Goal: Contribute content: Contribute content

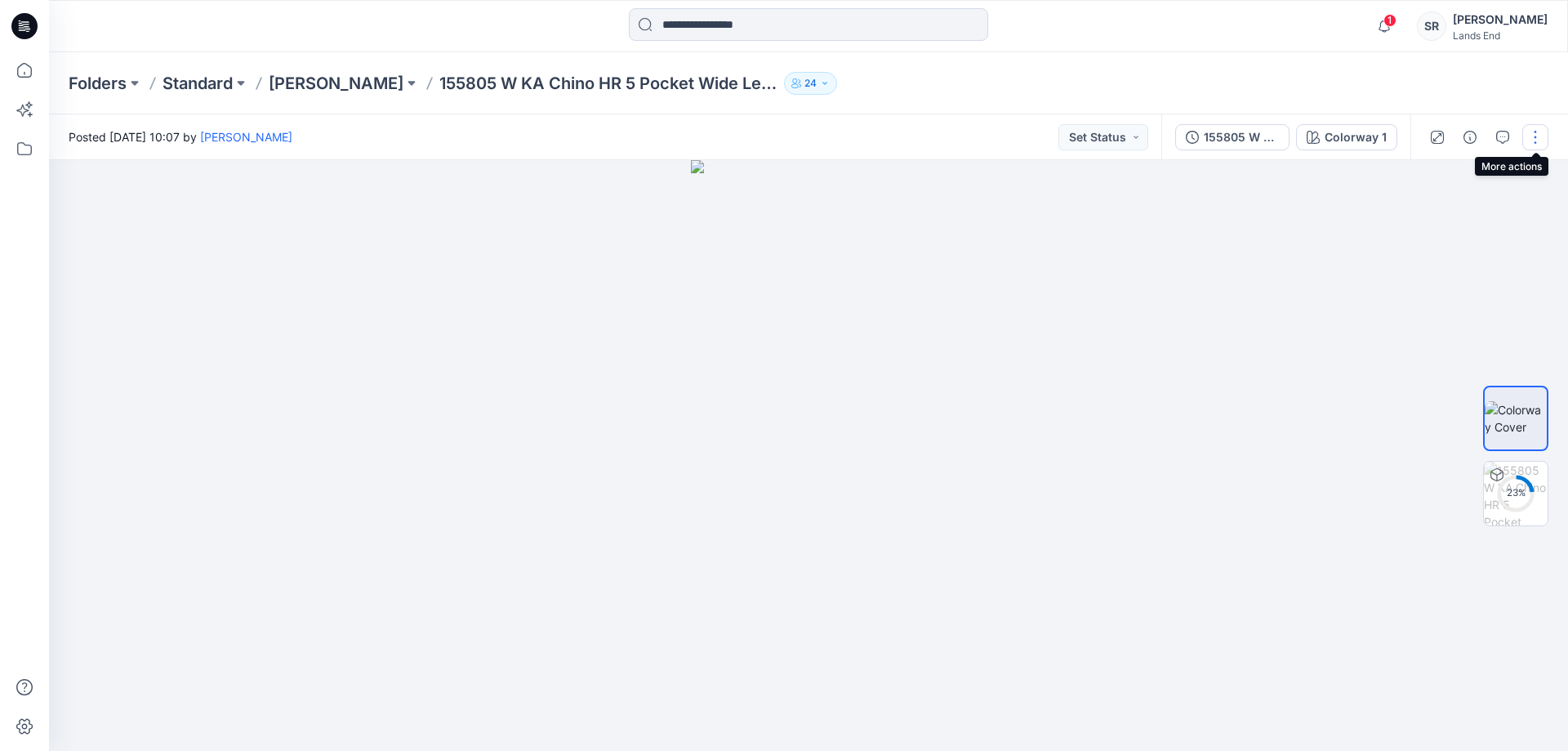
click at [1528, 135] on button "button" at bounding box center [1536, 137] width 27 height 27
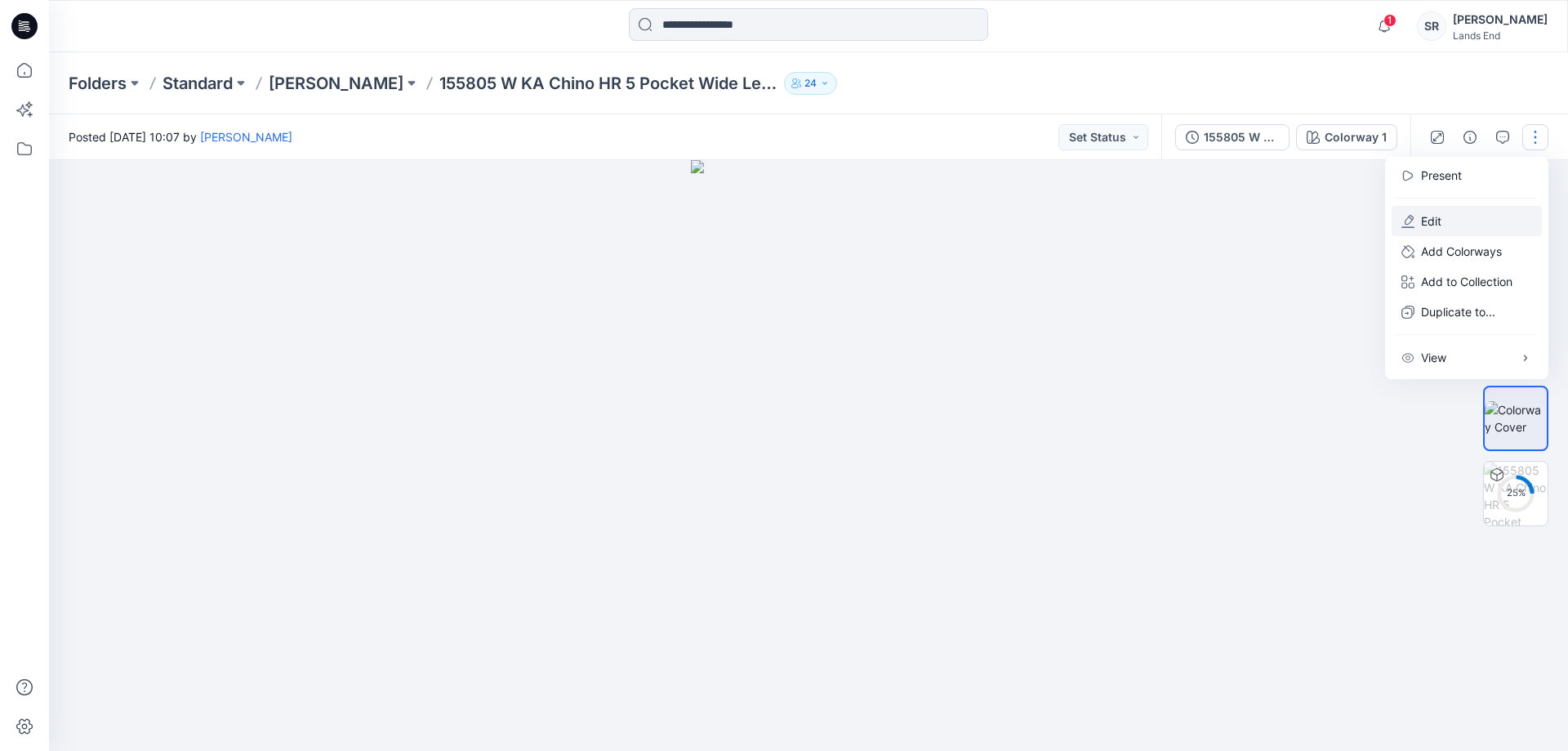
click at [1423, 216] on p "Edit" at bounding box center [1431, 221] width 21 height 17
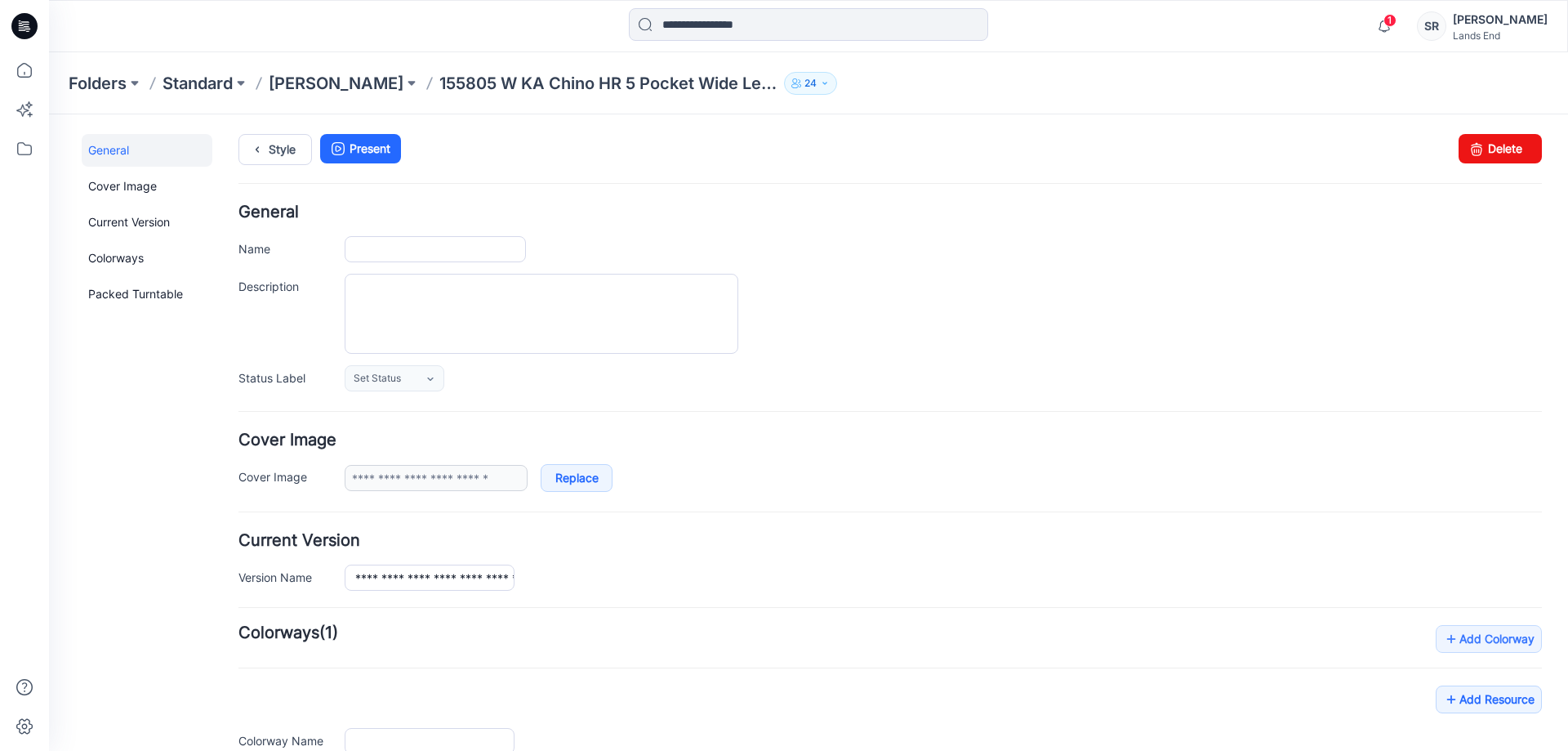
type input "**********"
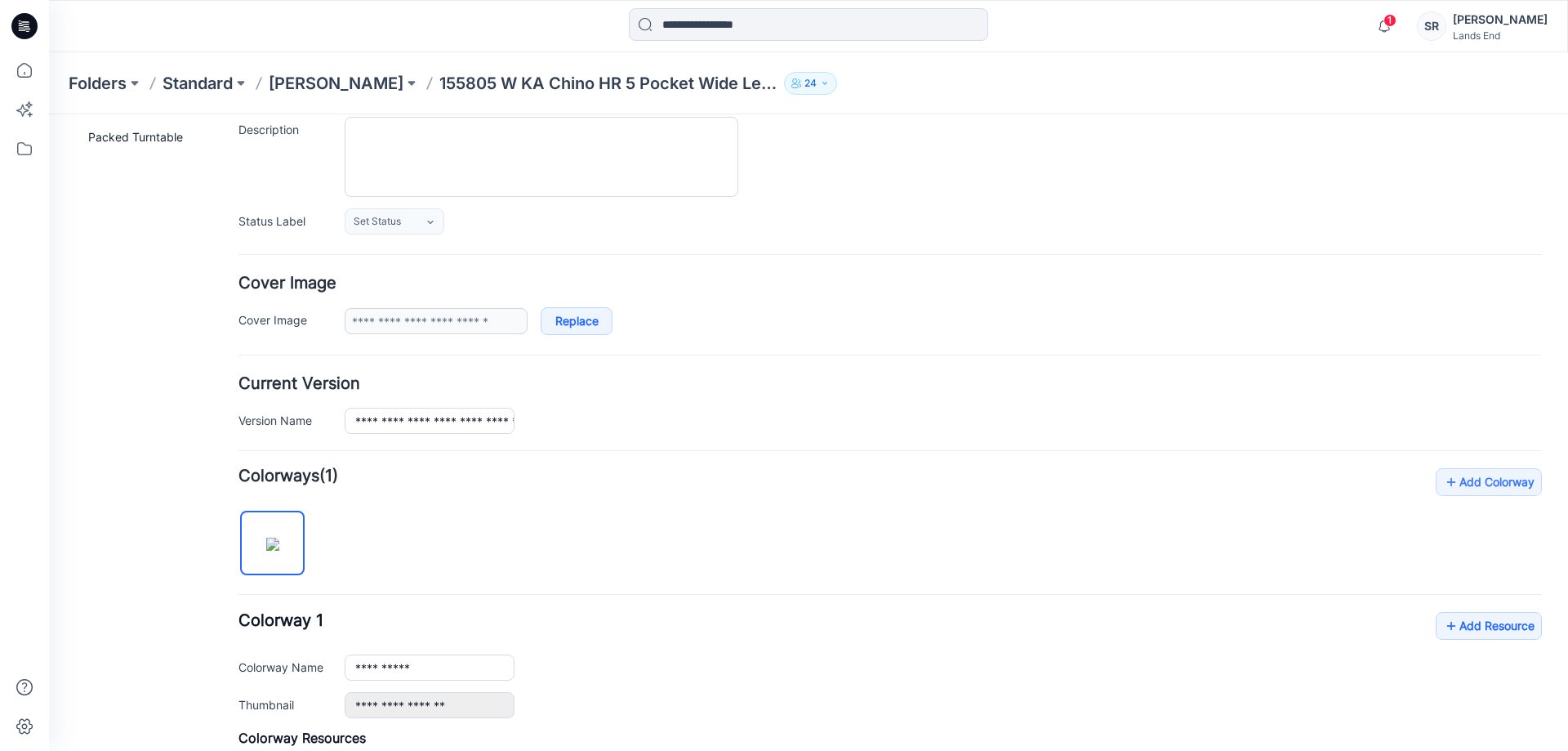
scroll to position [327, 0]
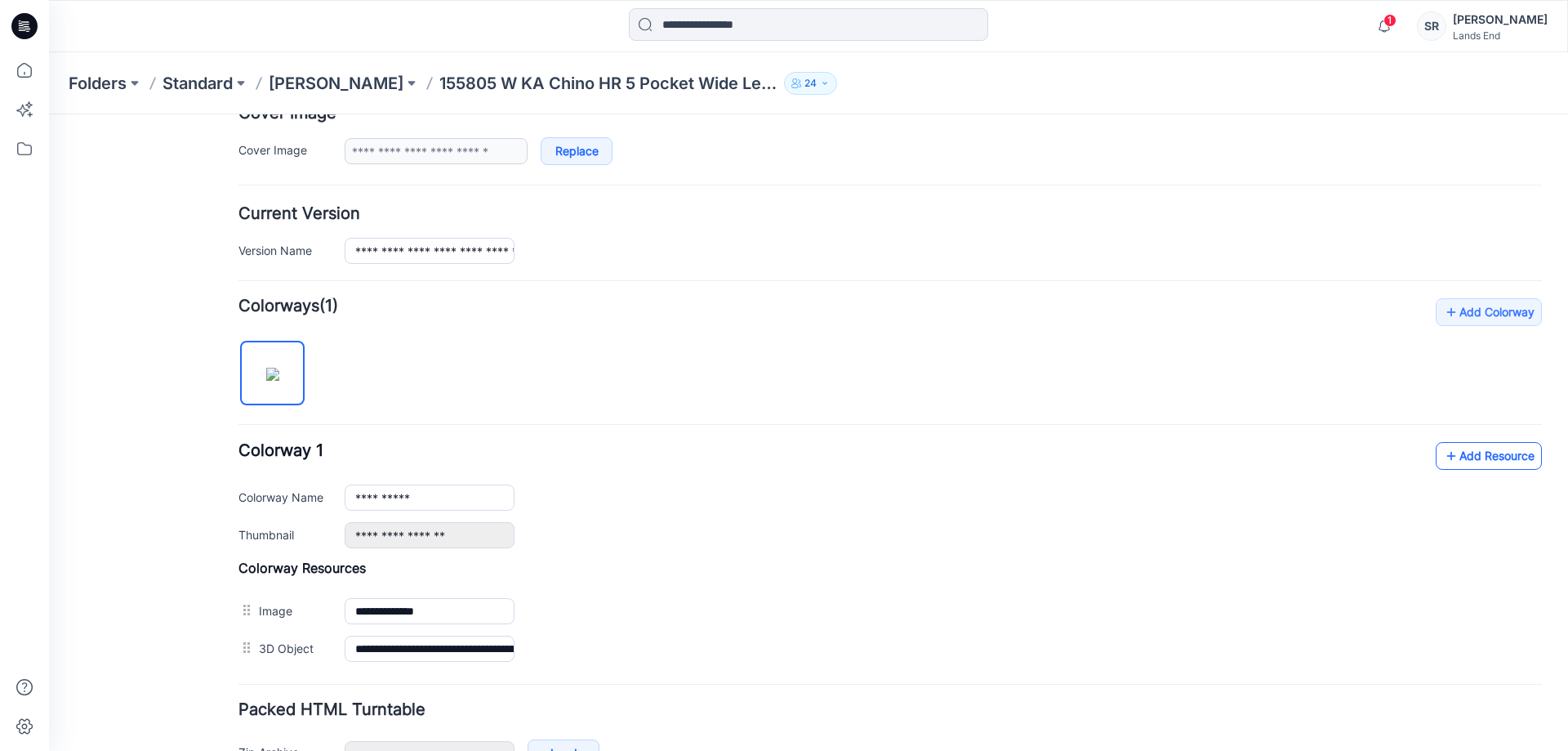
click at [1470, 453] on link "Add Resource" at bounding box center [1488, 456] width 106 height 27
drag, startPoint x: 348, startPoint y: 252, endPoint x: 794, endPoint y: 250, distance: 446.0
click at [794, 250] on div "**********" at bounding box center [943, 251] width 1197 height 27
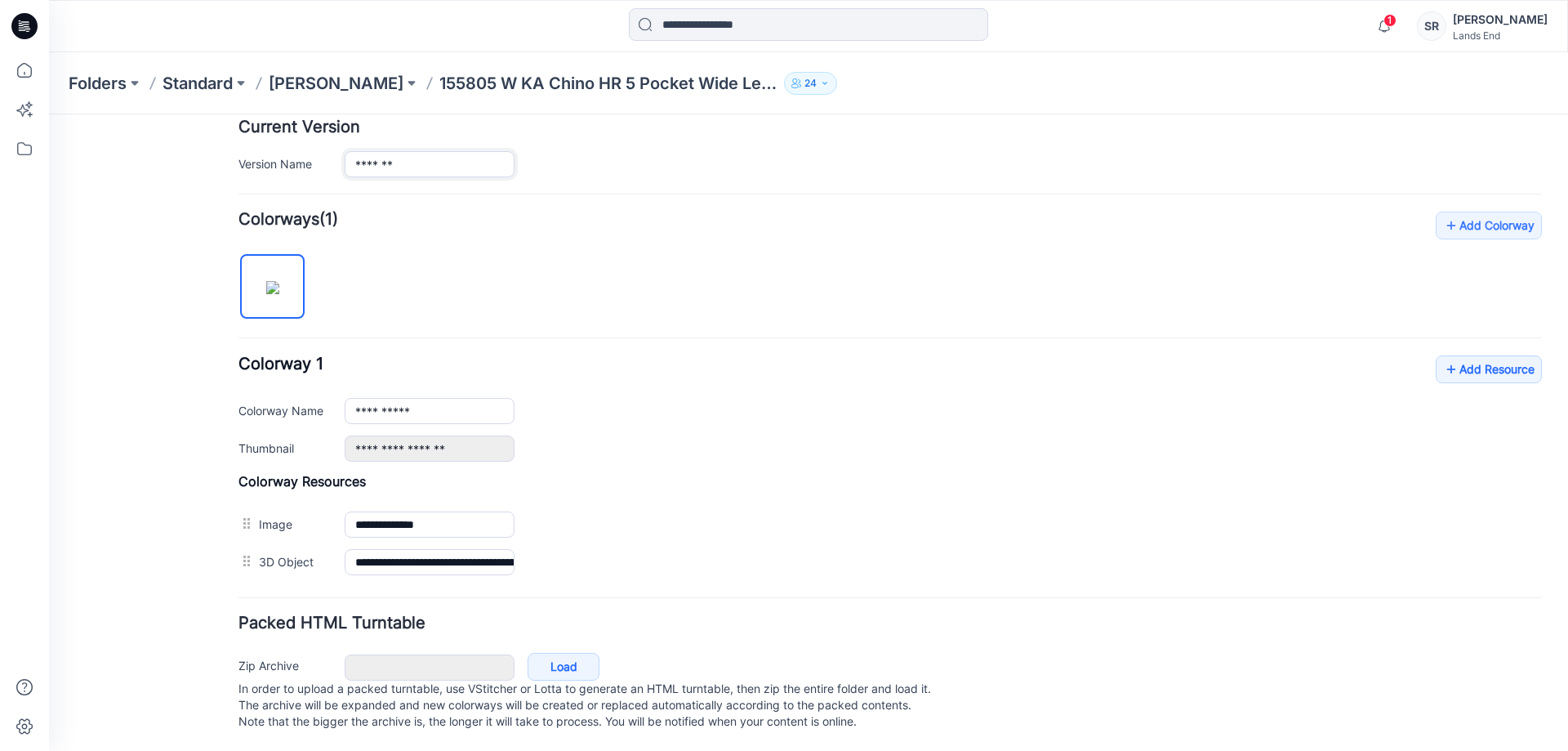
scroll to position [430, 0]
type input "**********"
click at [1466, 357] on link "Add Resource" at bounding box center [1488, 369] width 106 height 27
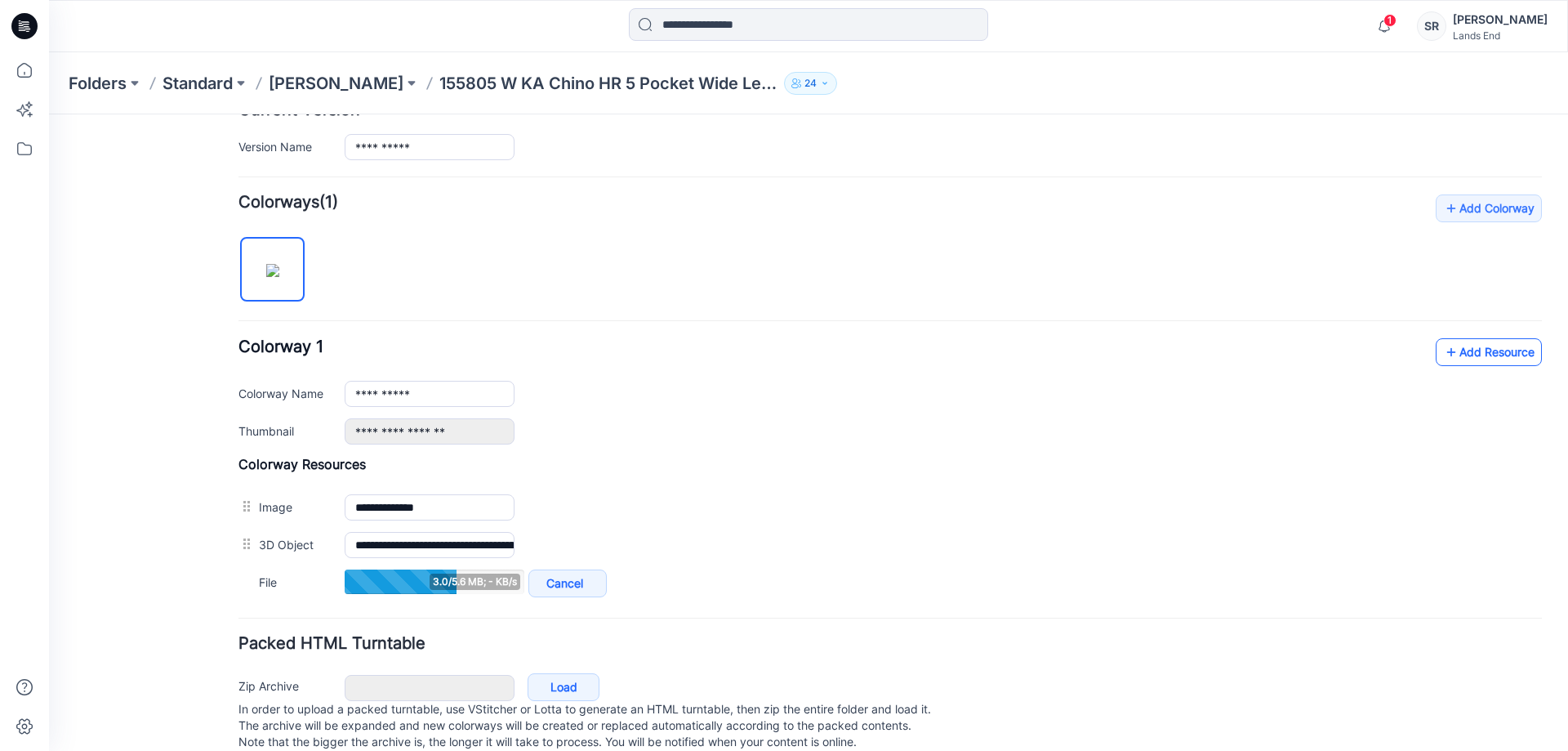
click at [1462, 361] on link "Add Resource" at bounding box center [1488, 352] width 106 height 27
click at [1470, 356] on link "Add Resource" at bounding box center [1488, 352] width 106 height 27
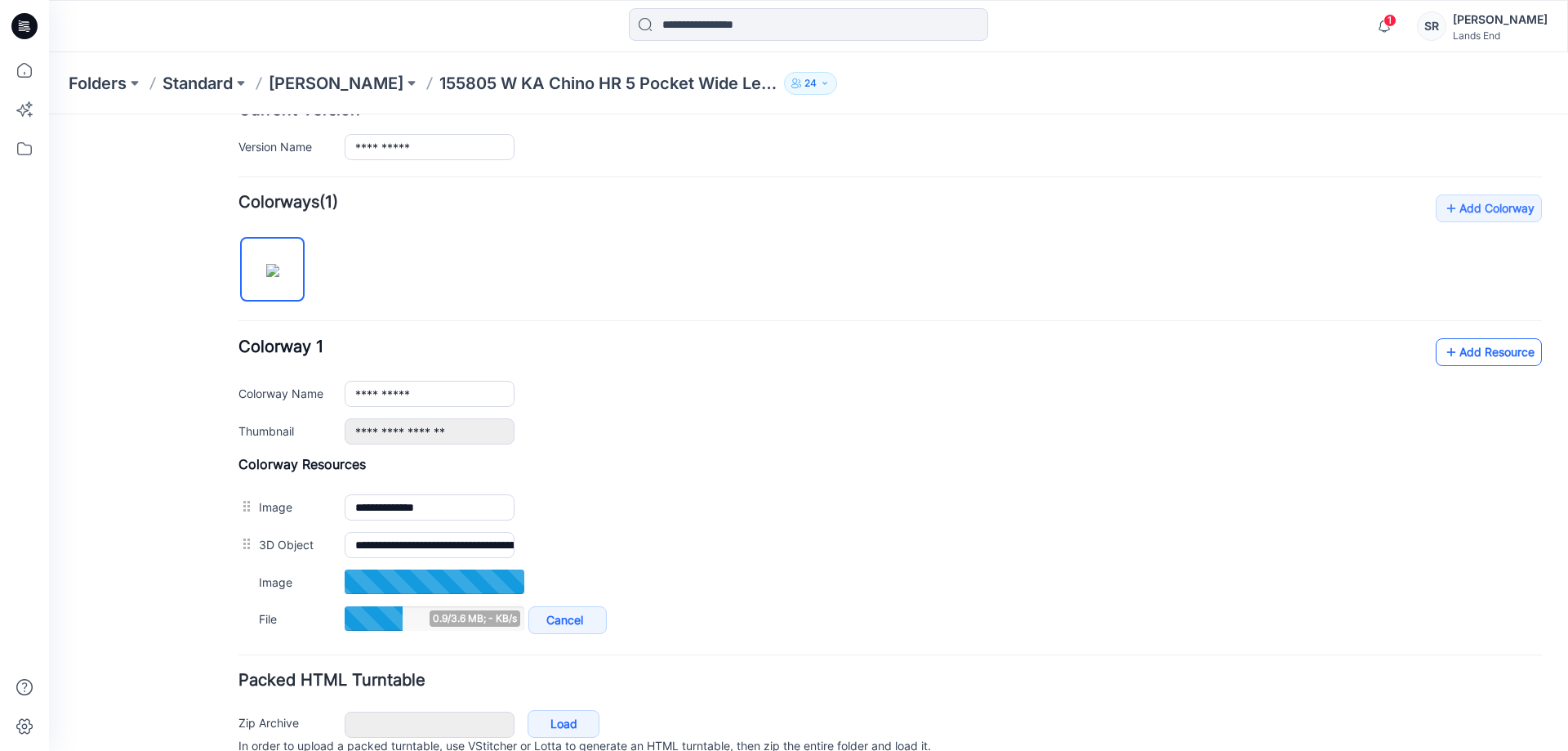
click at [1472, 361] on link "Add Resource" at bounding box center [1488, 352] width 106 height 27
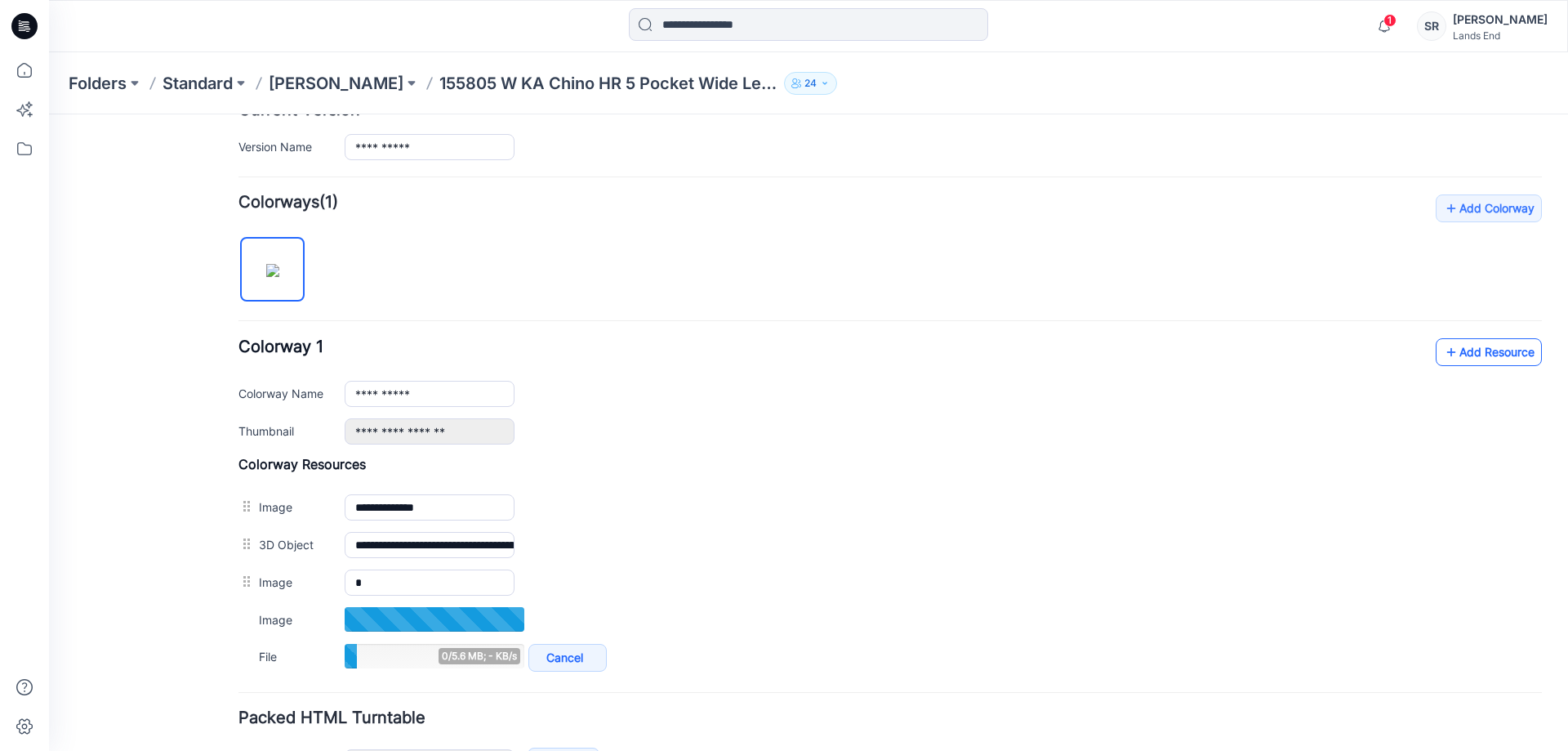
click at [1451, 358] on link "Add Resource" at bounding box center [1488, 352] width 106 height 27
click at [1477, 352] on link "Add Resource" at bounding box center [1488, 352] width 106 height 27
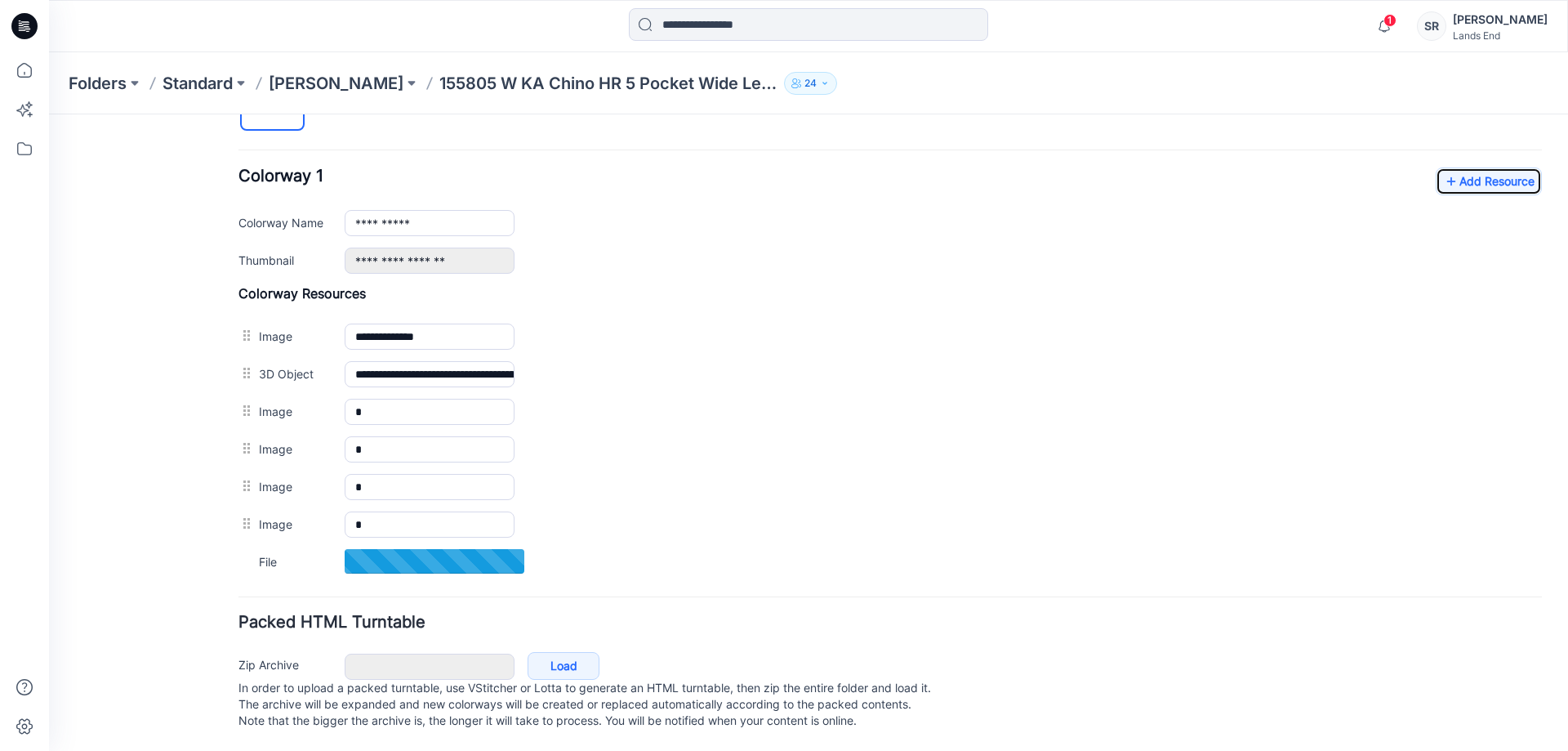
scroll to position [618, 0]
drag, startPoint x: 228, startPoint y: 685, endPoint x: 846, endPoint y: 719, distance: 618.9
click at [812, 718] on div "**********" at bounding box center [799, 132] width 1500 height 1239
drag, startPoint x: 865, startPoint y: 724, endPoint x: 547, endPoint y: 668, distance: 322.9
click at [547, 680] on p "In order to upload a packed turntable, use VStitcher or Lotta to generate an HT…" at bounding box center [890, 704] width 1304 height 49
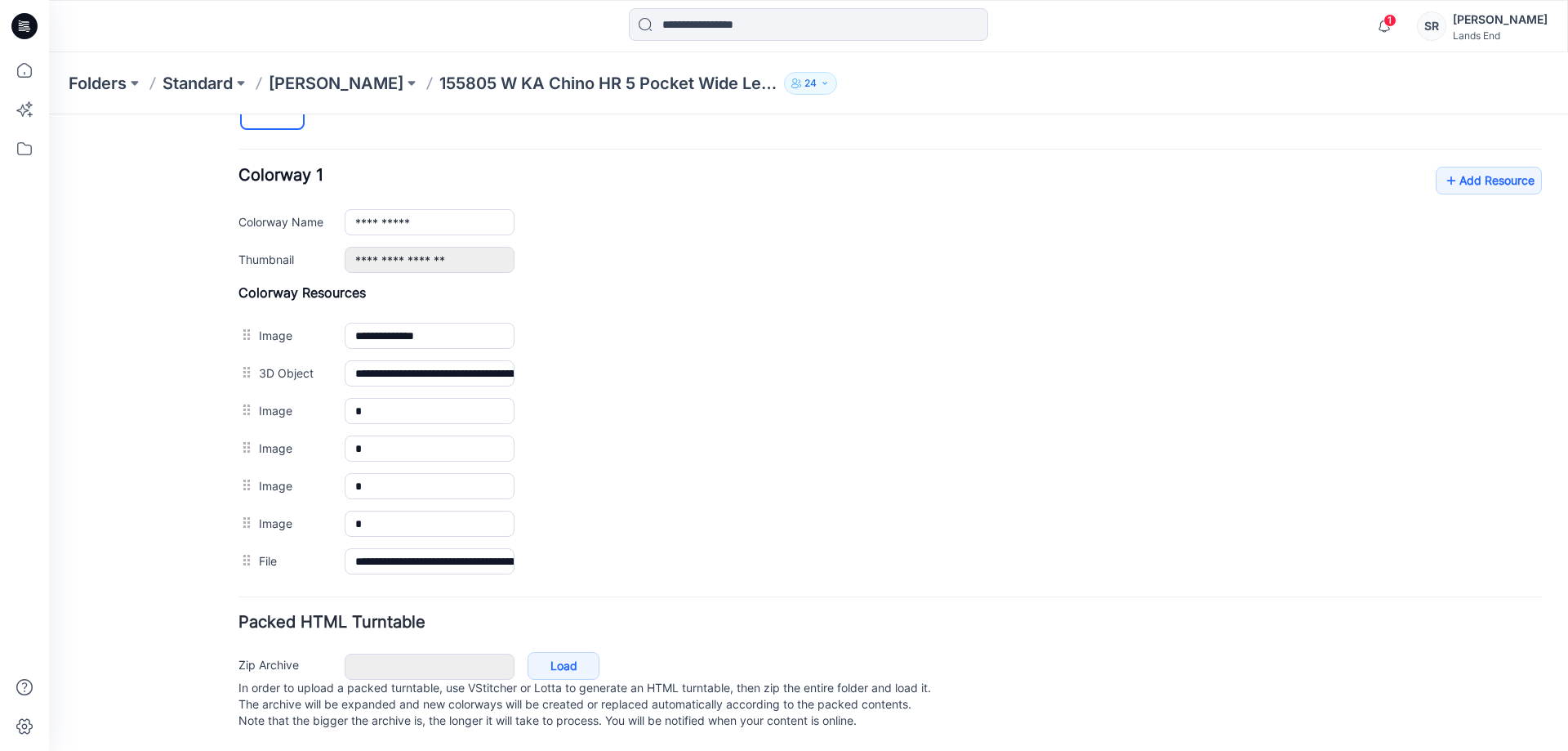
scroll to position [618, 0]
drag, startPoint x: 252, startPoint y: 689, endPoint x: 326, endPoint y: 667, distance: 77.2
click at [410, 694] on p "In order to upload a packed turntable, use VStitcher or Lotta to generate an HT…" at bounding box center [890, 704] width 1304 height 49
drag, startPoint x: 232, startPoint y: 647, endPoint x: 293, endPoint y: 647, distance: 61.0
click at [293, 647] on div "**********" at bounding box center [799, 132] width 1500 height 1239
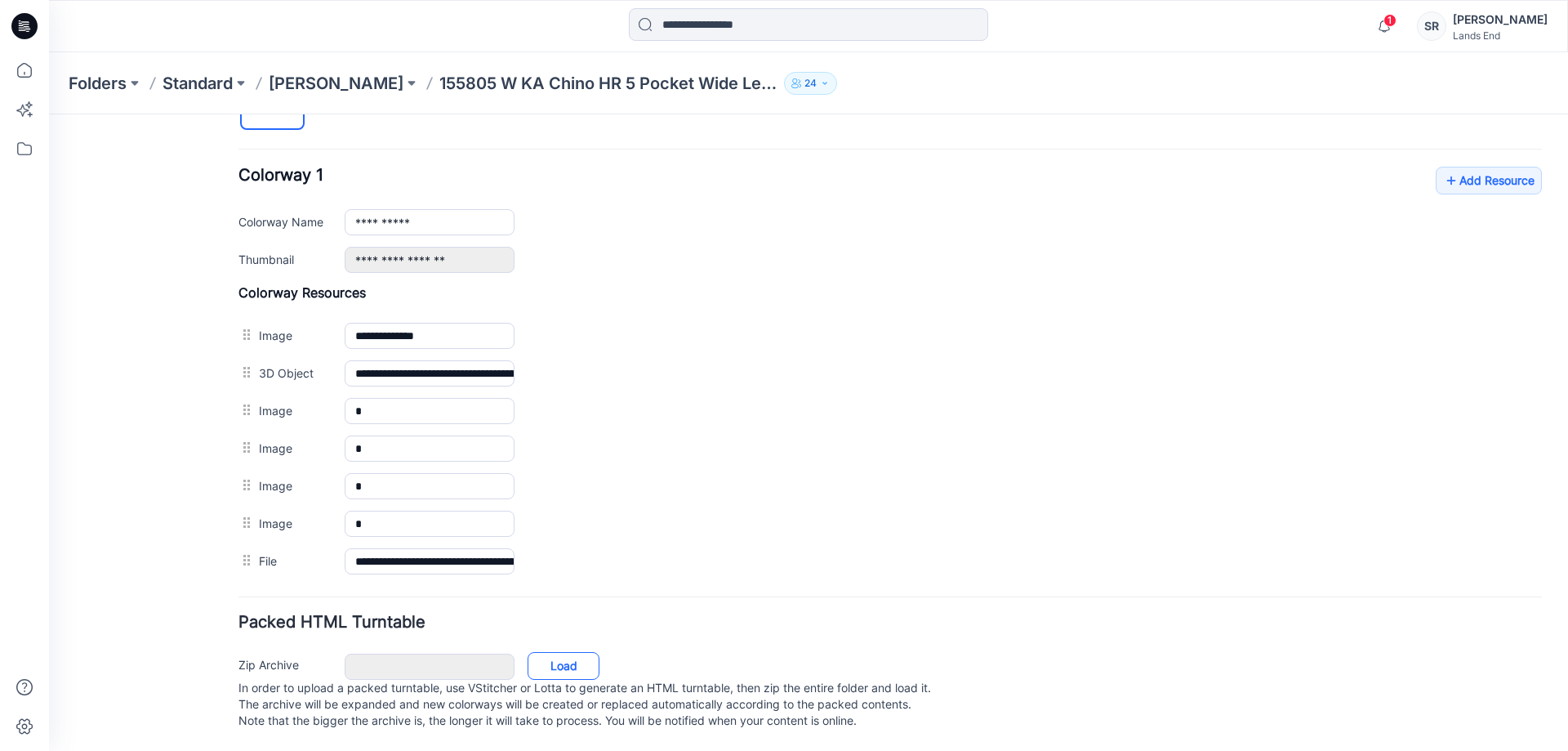
click at [554, 652] on link "Load" at bounding box center [563, 665] width 72 height 27
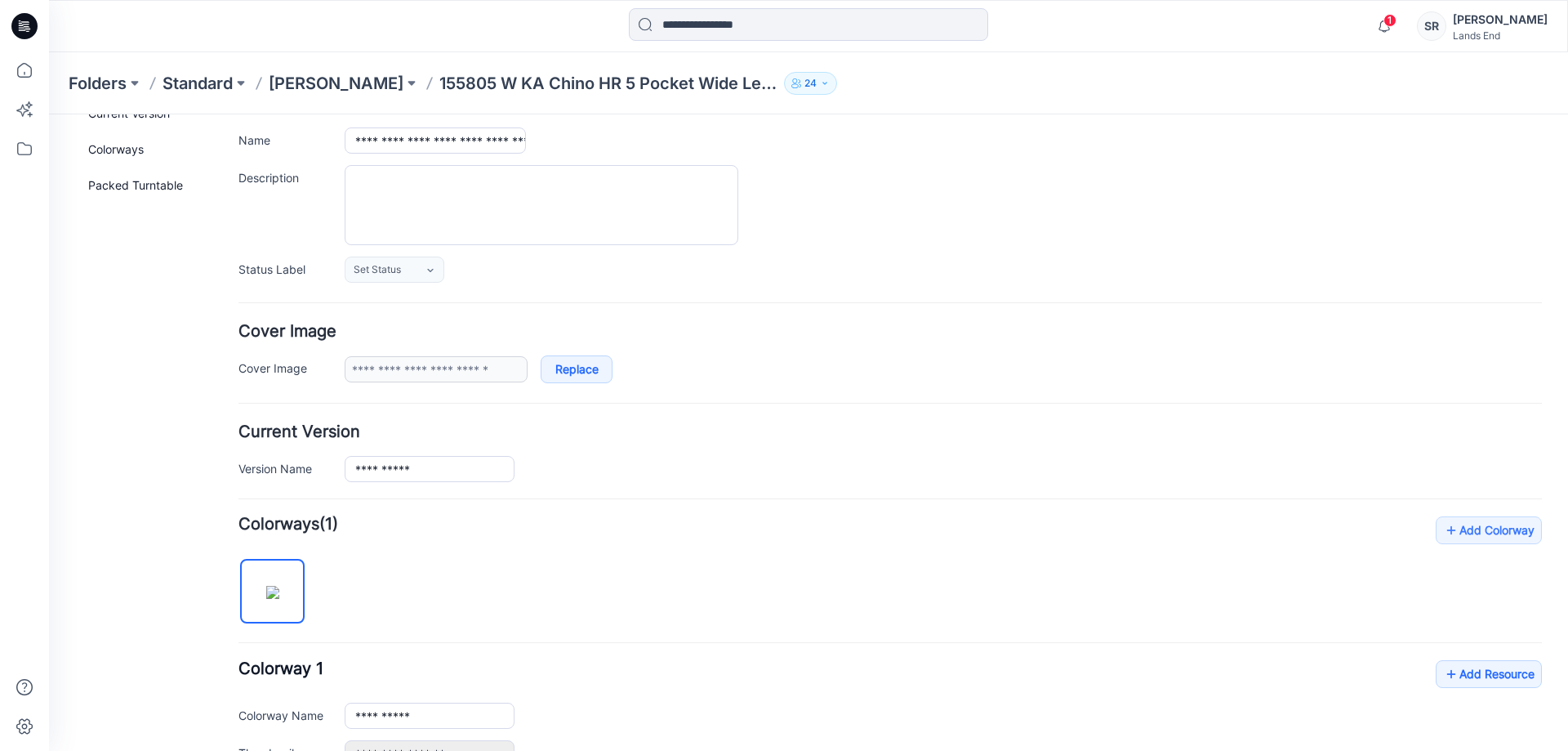
scroll to position [0, 0]
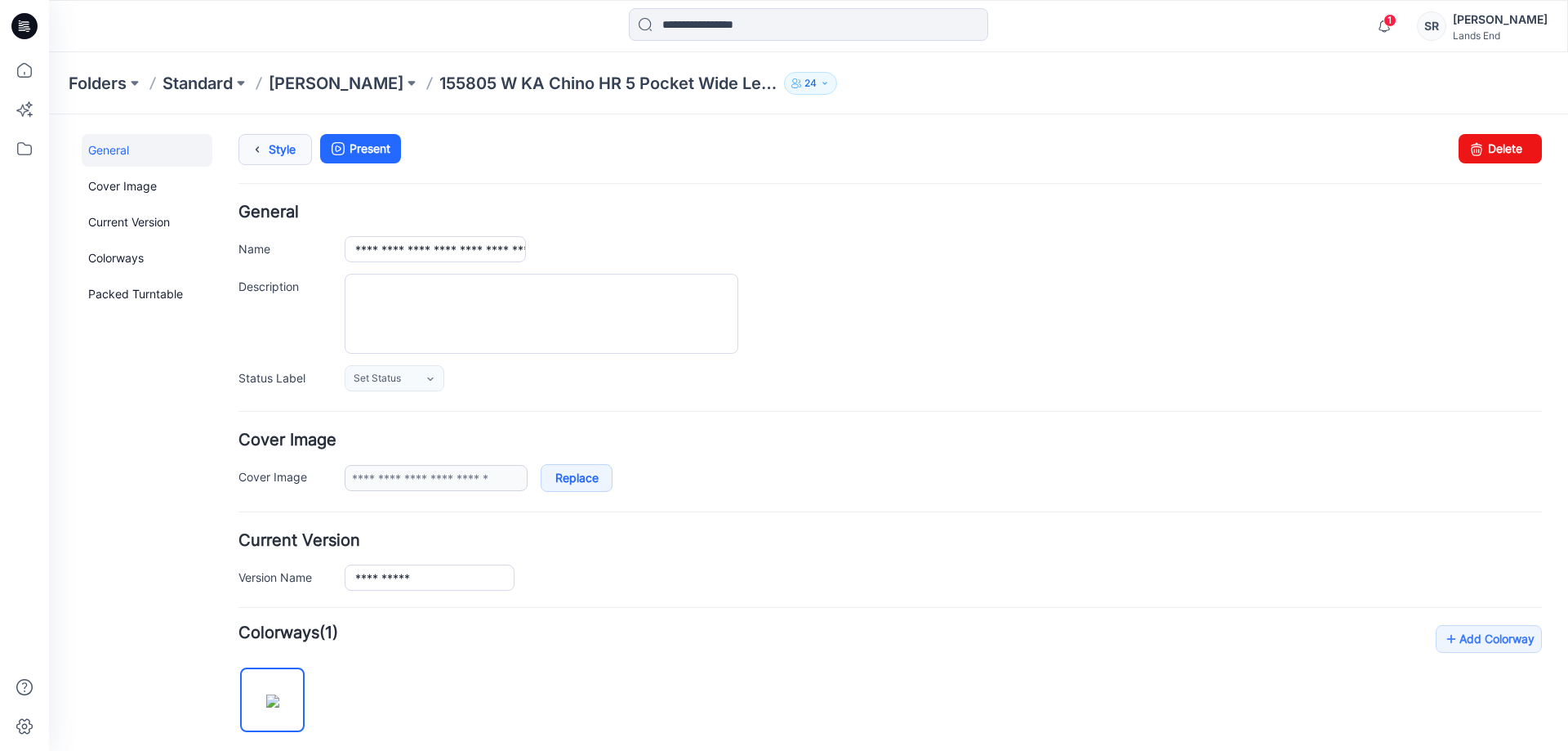
click at [281, 148] on link "Style" at bounding box center [275, 150] width 74 height 31
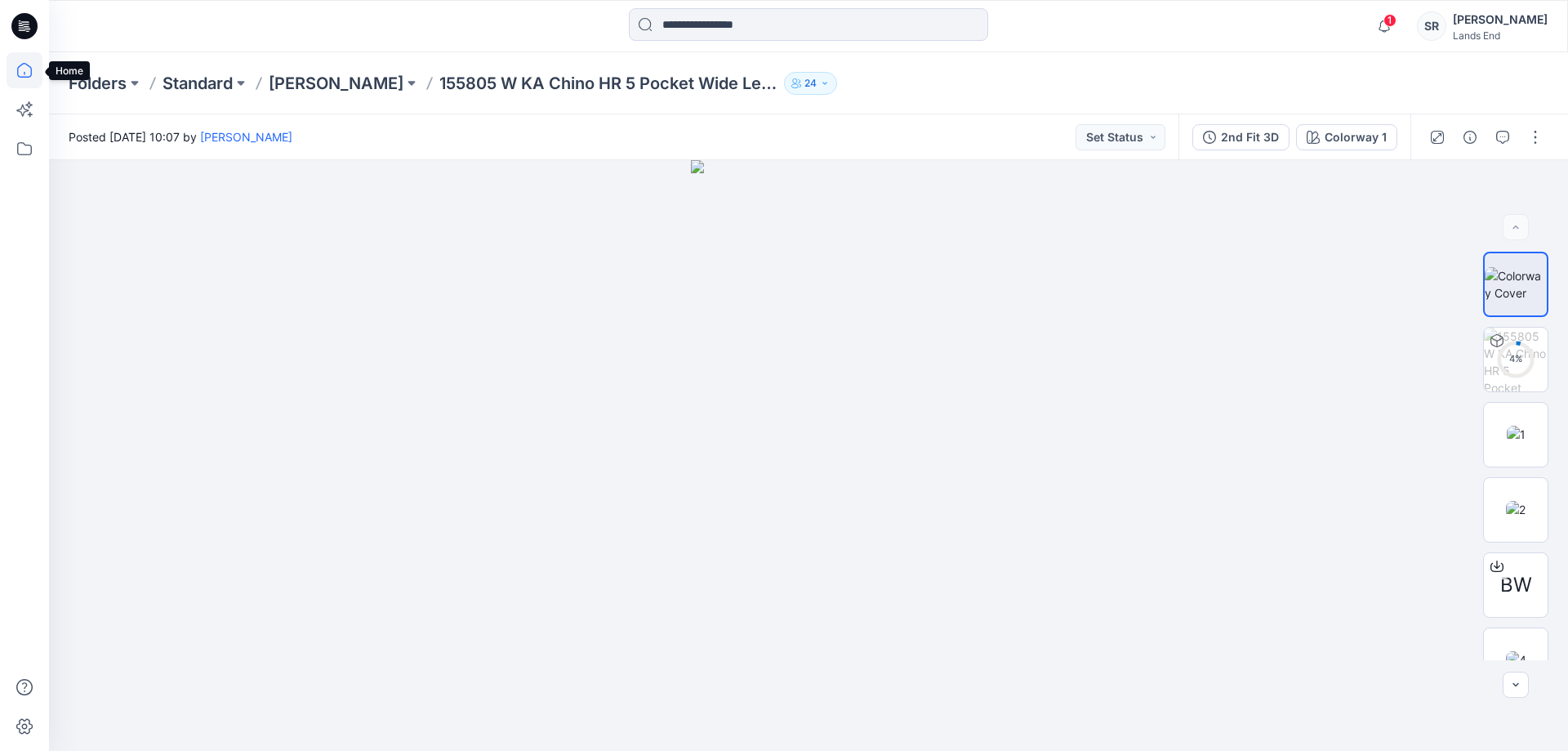
click at [24, 64] on icon at bounding box center [24, 70] width 15 height 15
